Goal: Task Accomplishment & Management: Manage account settings

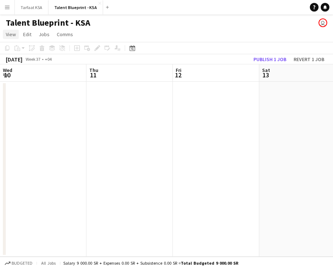
scroll to position [0, 286]
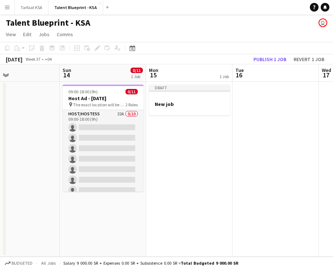
click at [5, 7] on app-icon "Menu" at bounding box center [7, 7] width 6 height 6
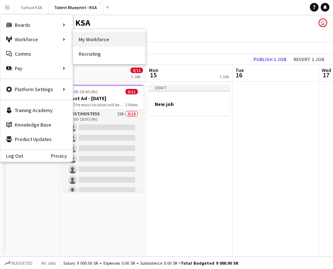
click at [103, 43] on link "My Workforce" at bounding box center [109, 39] width 72 height 14
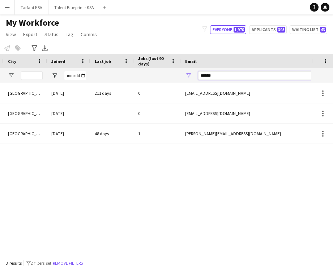
click at [232, 73] on input "******" at bounding box center [259, 75] width 123 height 9
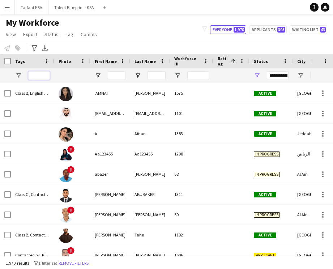
click at [43, 76] on input "Tags Filter Input" at bounding box center [39, 75] width 22 height 9
type input "*"
click at [18, 73] on span "Open Filter Menu" at bounding box center [18, 75] width 7 height 7
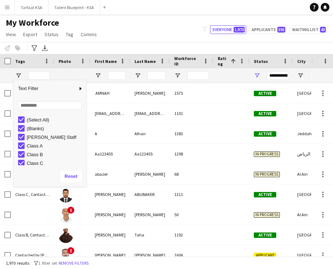
click at [17, 119] on div "(Select All)" at bounding box center [50, 119] width 72 height 9
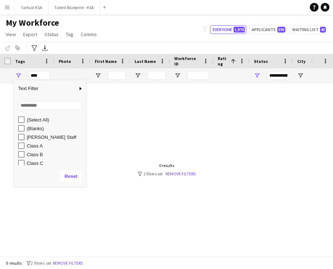
type input "**********"
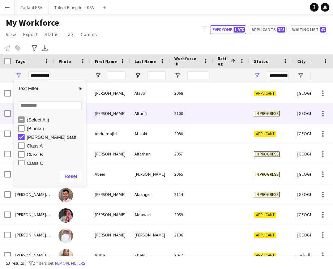
click at [134, 118] on div "Alturifi" at bounding box center [150, 113] width 40 height 20
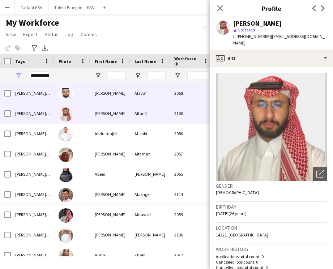
click at [133, 99] on div "Alayaf" at bounding box center [150, 93] width 40 height 20
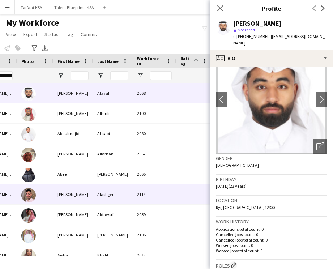
scroll to position [0, 46]
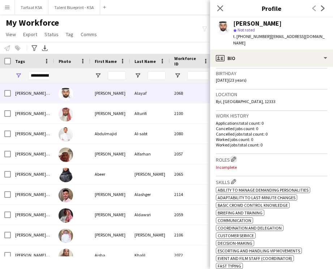
click at [236, 156] on app-icon "Edit crew company roles" at bounding box center [233, 158] width 5 height 5
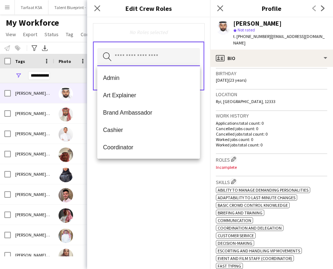
click at [166, 61] on input "text" at bounding box center [148, 57] width 103 height 18
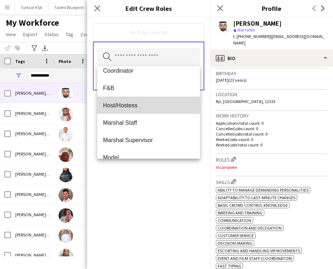
click at [158, 105] on span "Host/Hostess" at bounding box center [148, 105] width 91 height 7
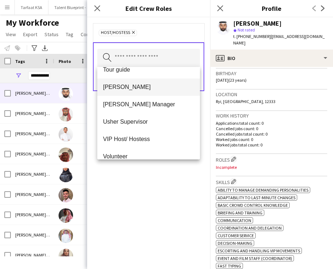
click at [160, 86] on span "[PERSON_NAME]" at bounding box center [148, 86] width 91 height 7
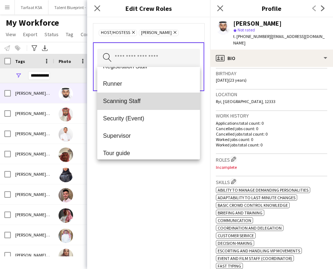
click at [155, 96] on mat-option "Scanning Staff" at bounding box center [148, 101] width 103 height 17
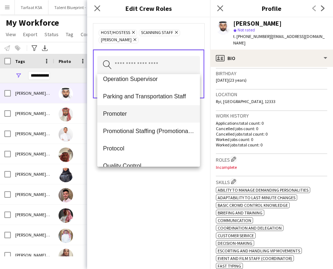
click at [155, 108] on mat-option "Promoter" at bounding box center [148, 113] width 103 height 17
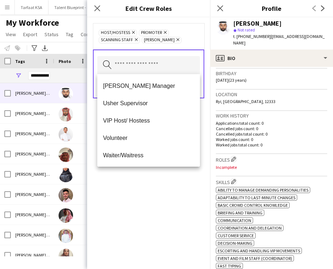
click at [156, 176] on div "Host/Hostess Remove Promoter Remove Scanning Staff Remove [PERSON_NAME] Remove …" at bounding box center [148, 143] width 123 height 252
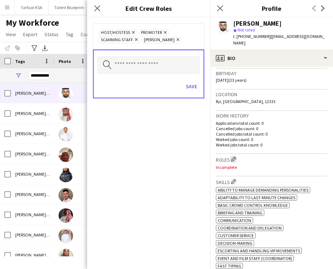
click at [235, 156] on app-icon "Edit crew company roles" at bounding box center [233, 158] width 5 height 5
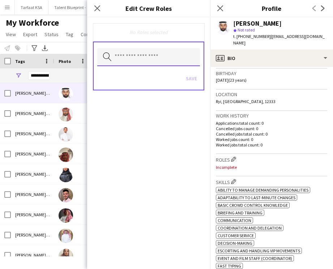
click at [151, 59] on input "text" at bounding box center [148, 57] width 103 height 18
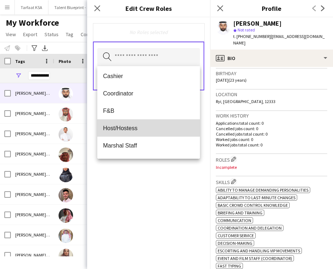
click at [146, 125] on span "Host/Hostess" at bounding box center [148, 128] width 91 height 7
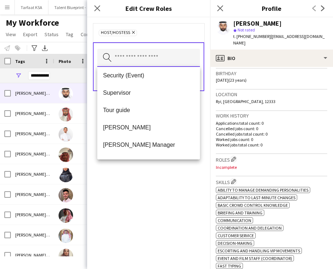
scroll to position [341, 0]
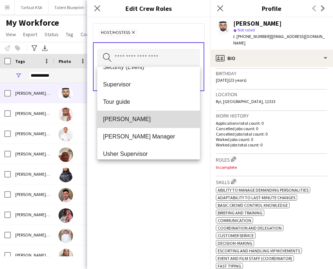
click at [147, 125] on mat-option "[PERSON_NAME]" at bounding box center [148, 119] width 103 height 17
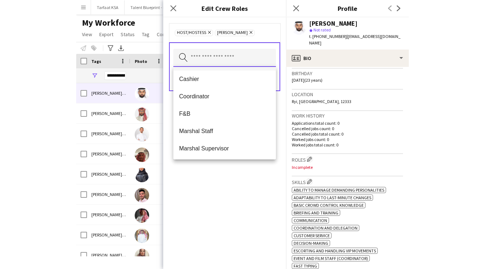
scroll to position [52, 0]
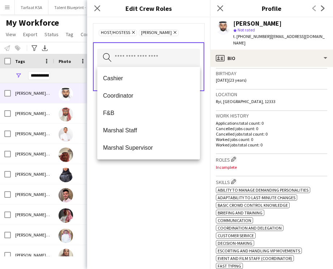
click at [115, 176] on div "Host/Hostess Remove [PERSON_NAME] Remove Search by role type Save" at bounding box center [148, 143] width 123 height 252
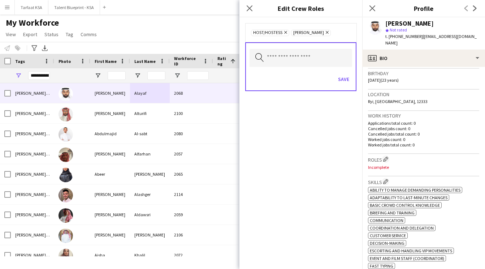
click at [168, 22] on div "My Workforce View Views Default view New view Update view Delete view Edit name…" at bounding box center [242, 29] width 485 height 25
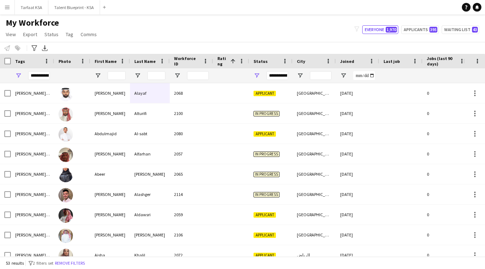
click at [272, 33] on div "My Workforce View Views Default view New view Update view Delete view Edit name…" at bounding box center [242, 29] width 485 height 25
click at [332, 32] on button "Everyone 1,970" at bounding box center [380, 29] width 36 height 9
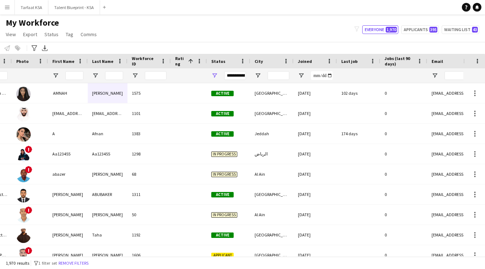
scroll to position [0, 82]
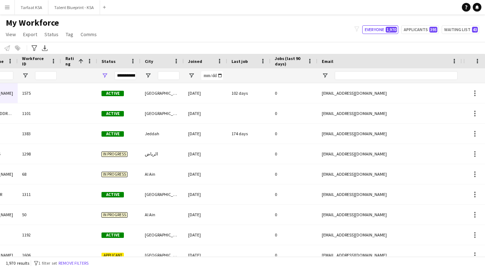
click at [190, 35] on div "My Workforce View Views Default view New view Update view Delete view Edit name…" at bounding box center [242, 29] width 485 height 25
